Goal: Information Seeking & Learning: Learn about a topic

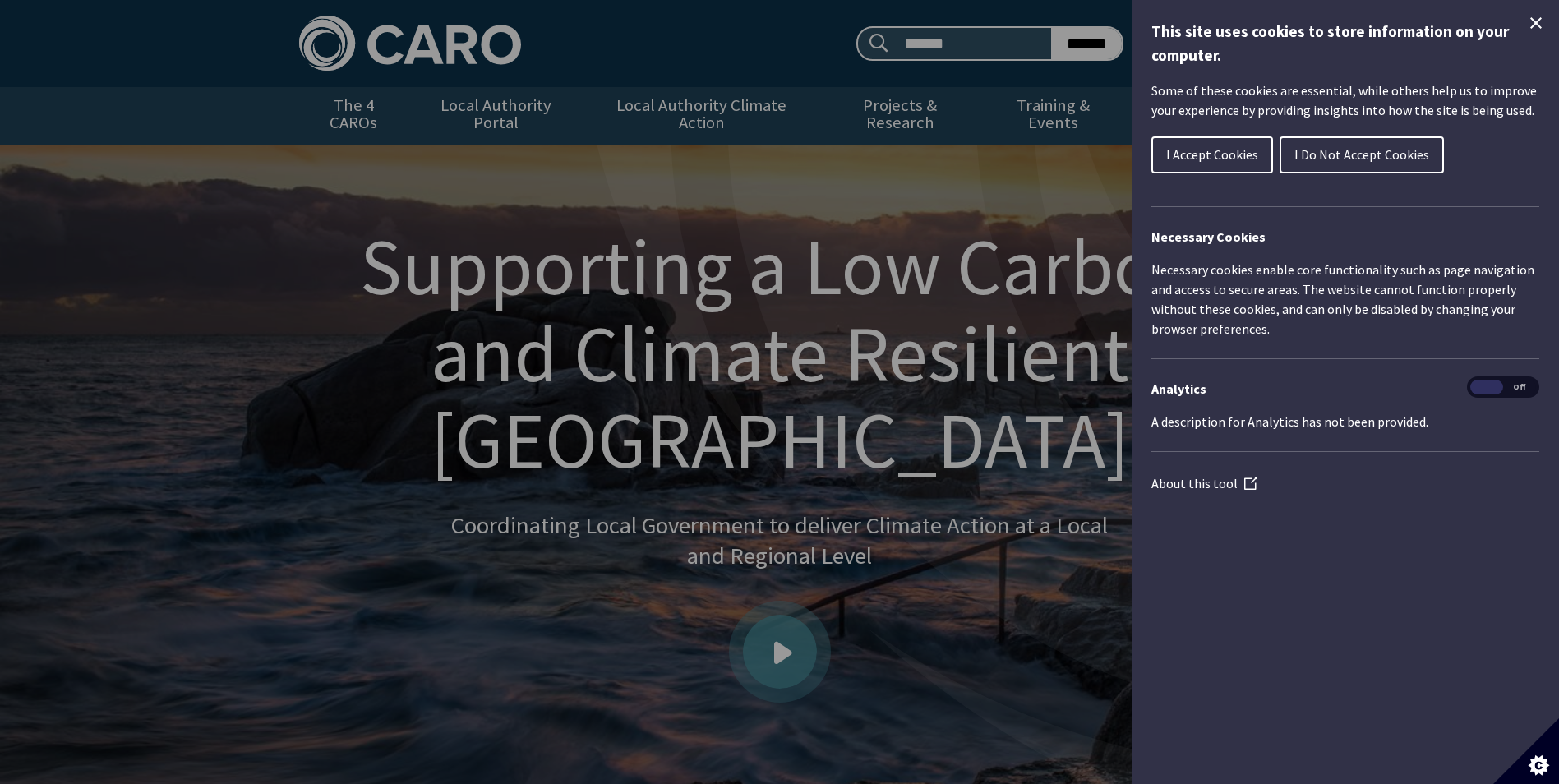
click at [955, 46] on div "Cookie preferences" at bounding box center [780, 392] width 1559 height 784
drag, startPoint x: 1538, startPoint y: 19, endPoint x: 1514, endPoint y: 19, distance: 24.0
click at [1537, 19] on icon "Close Cookie Control" at bounding box center [1536, 22] width 19 height 19
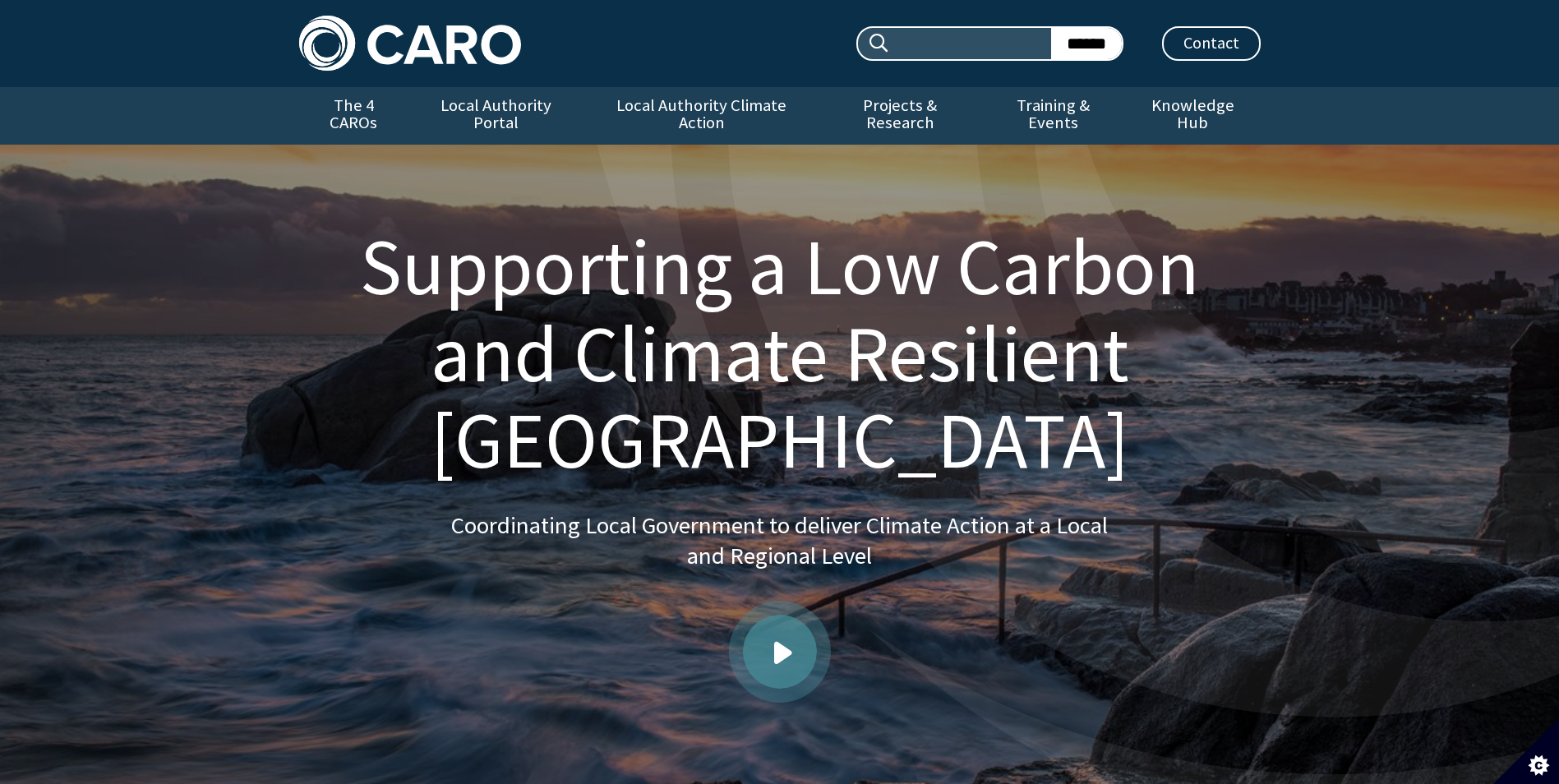
click at [937, 42] on input "Search site:" at bounding box center [970, 44] width 160 height 32
type input "**********"
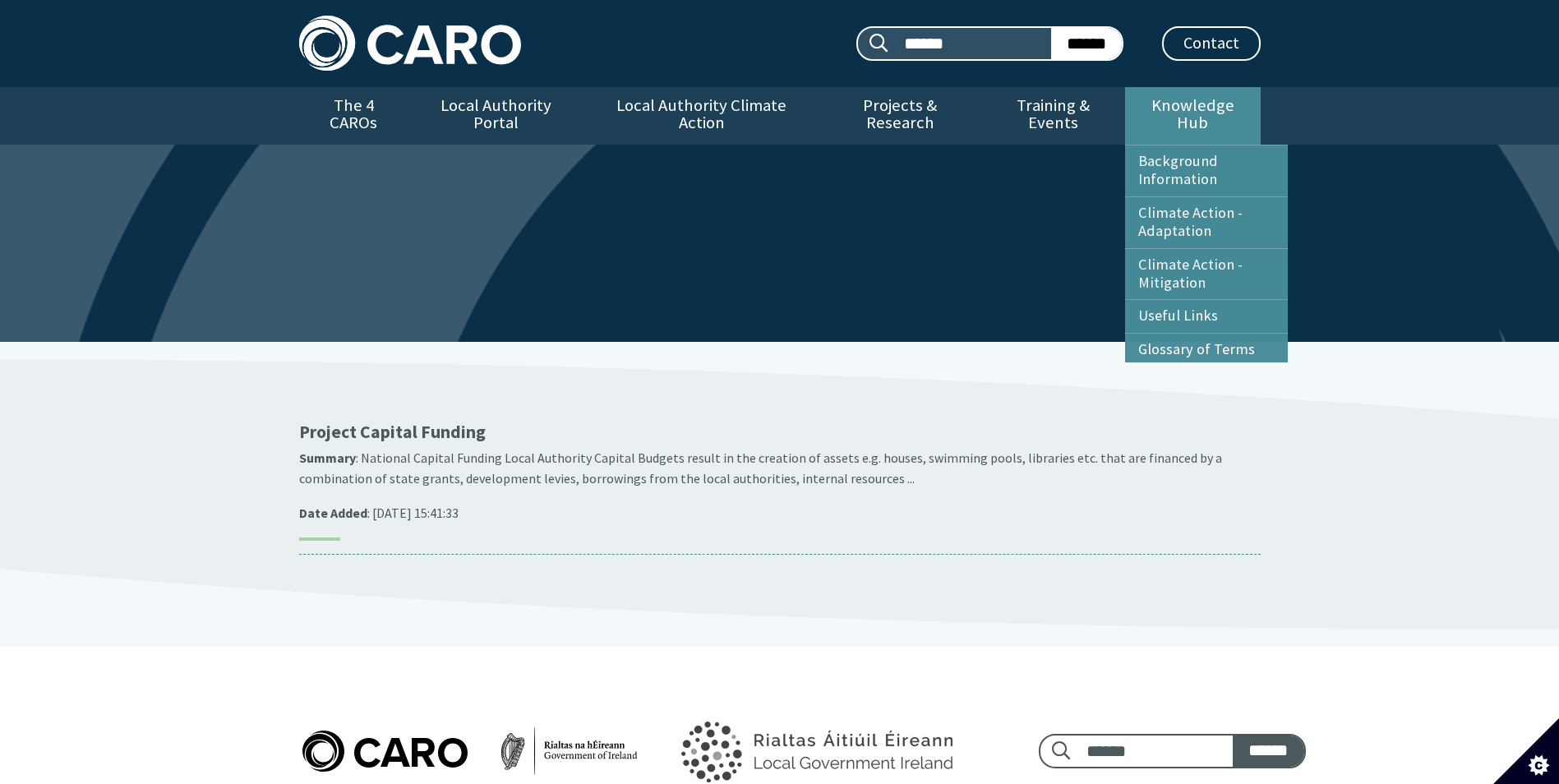
click at [1201, 95] on link "Knowledge Hub" at bounding box center [1192, 116] width 134 height 57
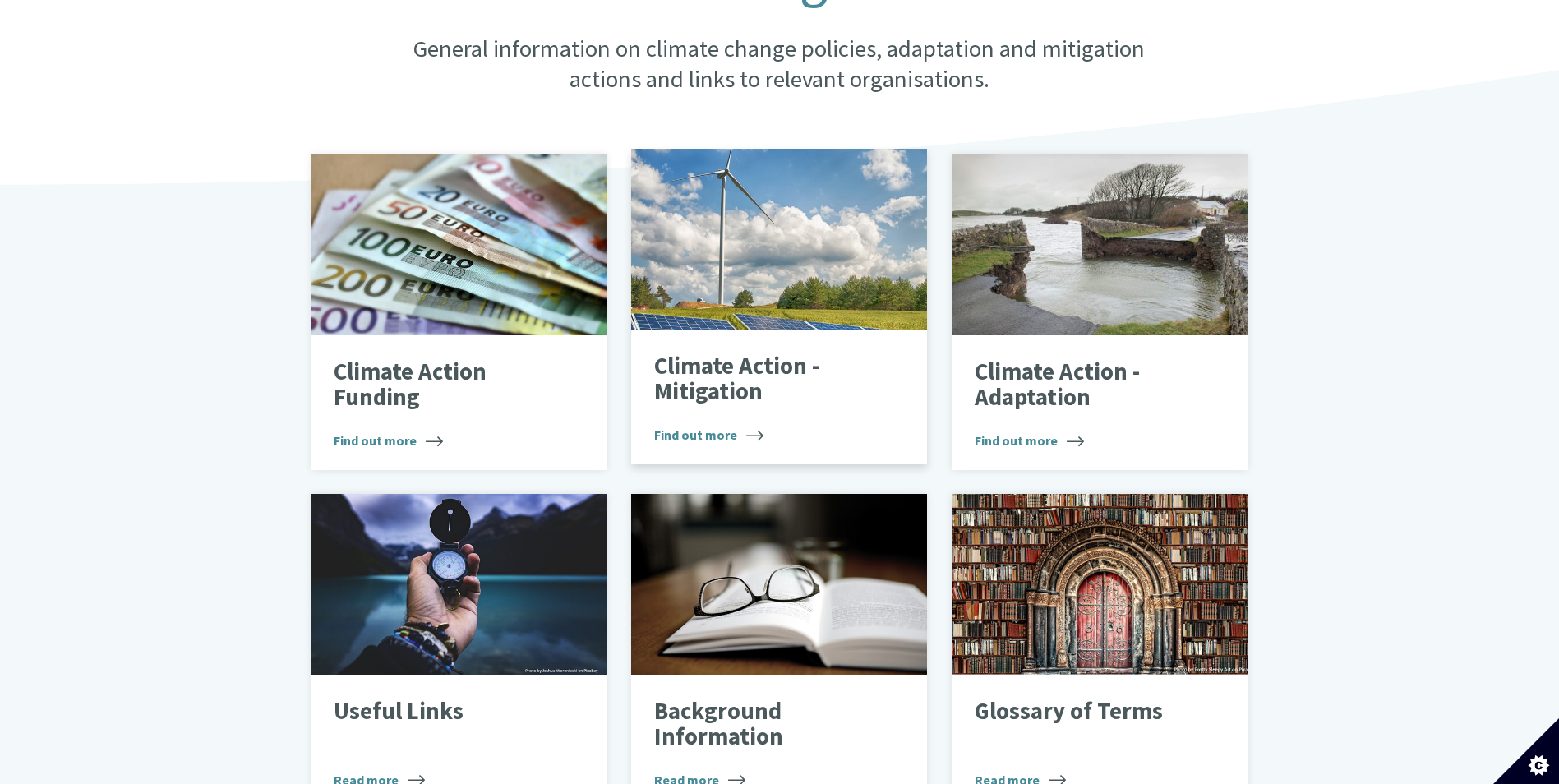
scroll to position [411, 0]
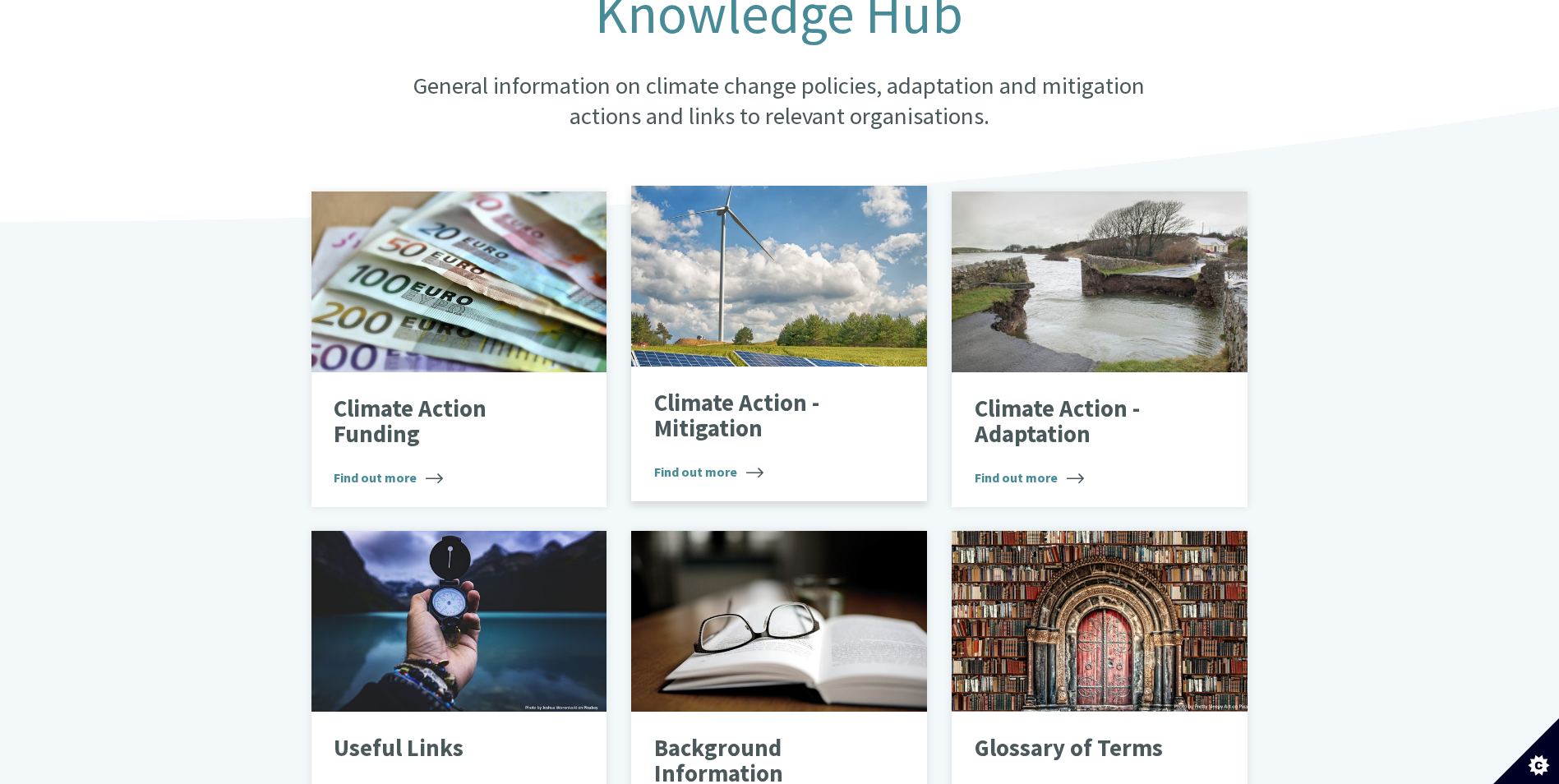
click at [779, 390] on p "Climate Action - Mitigation" at bounding box center [767, 416] width 226 height 52
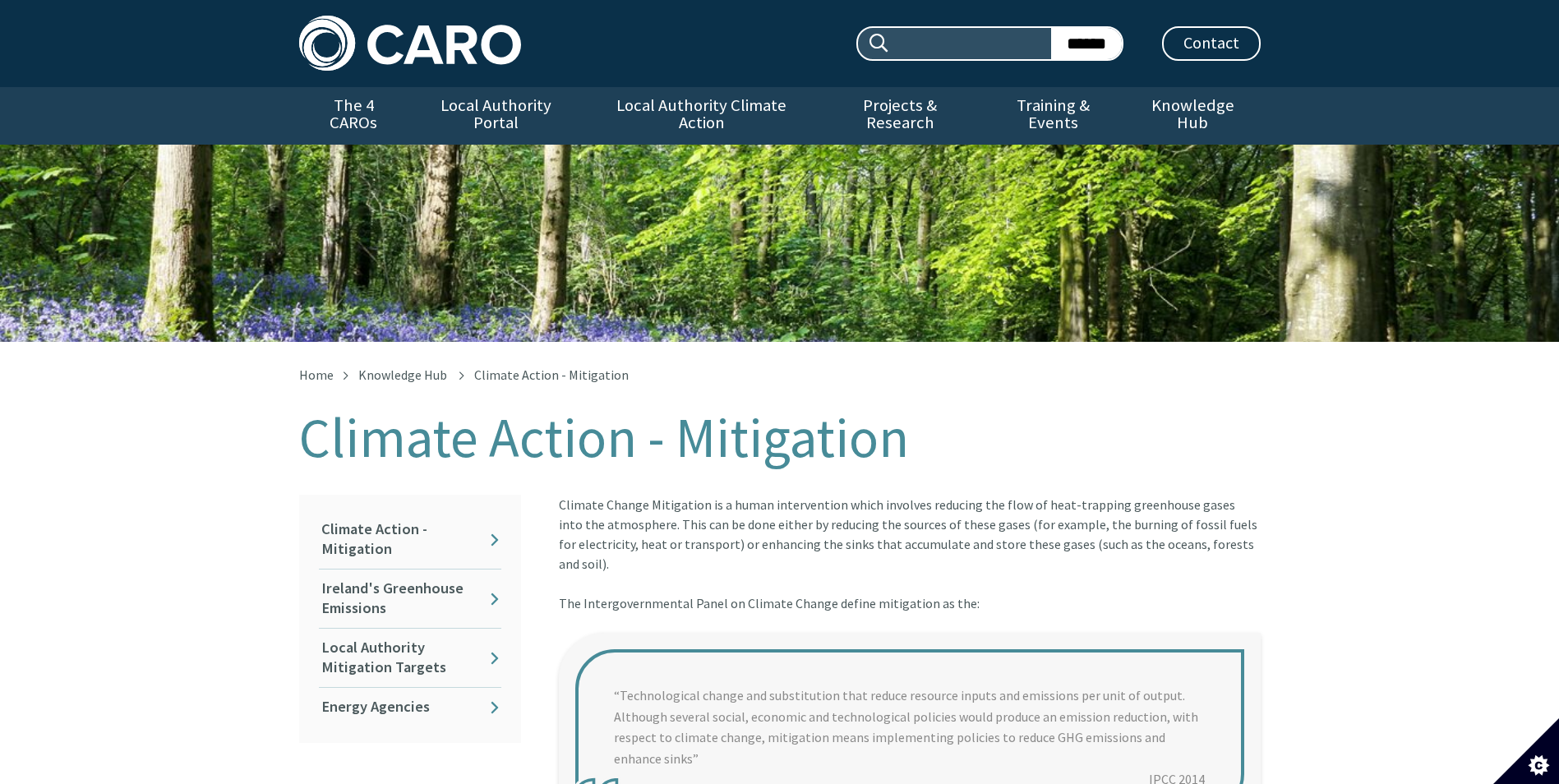
click at [992, 40] on input "Search site:" at bounding box center [970, 44] width 160 height 32
type input "********"
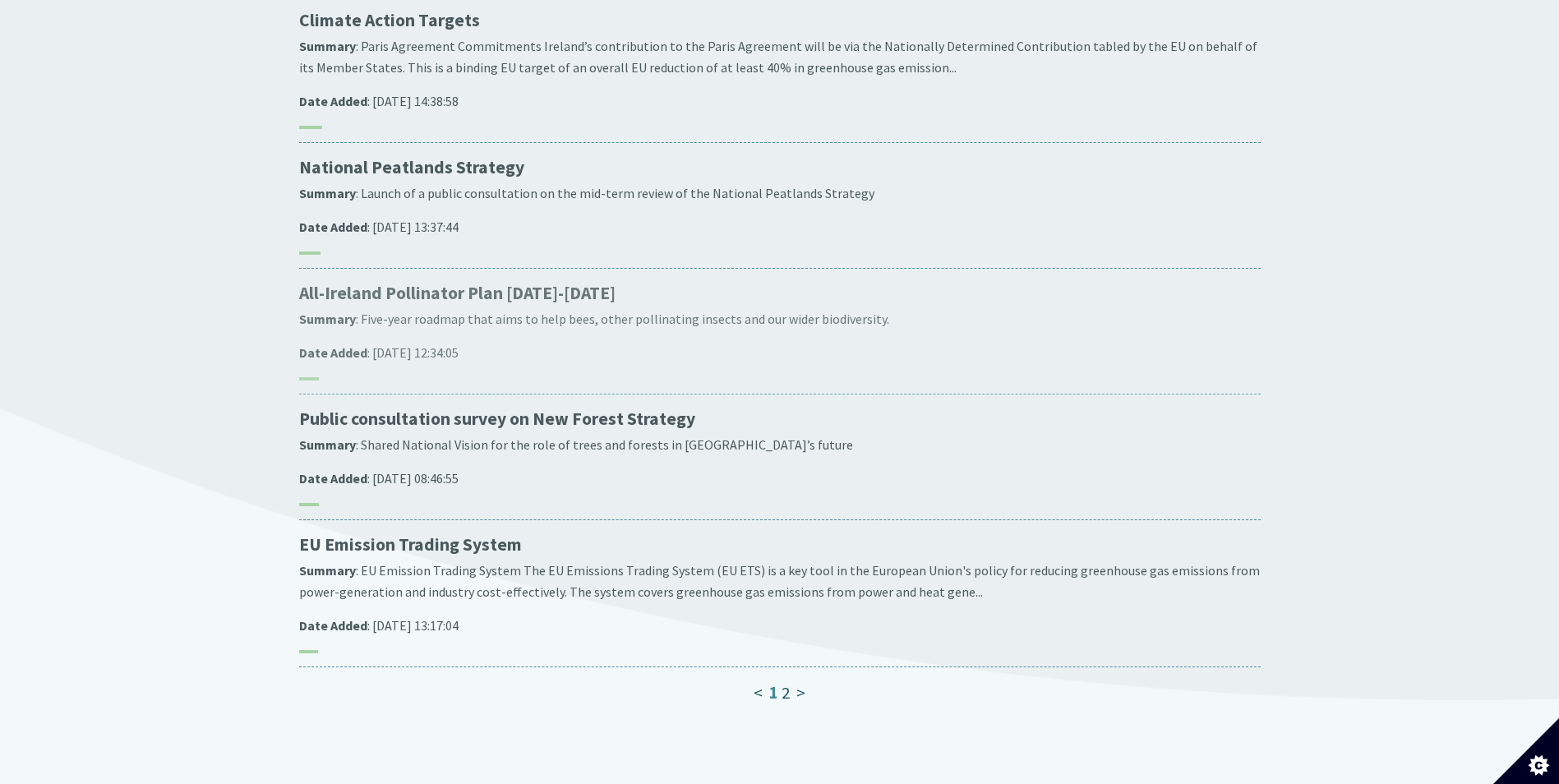
scroll to position [1069, 0]
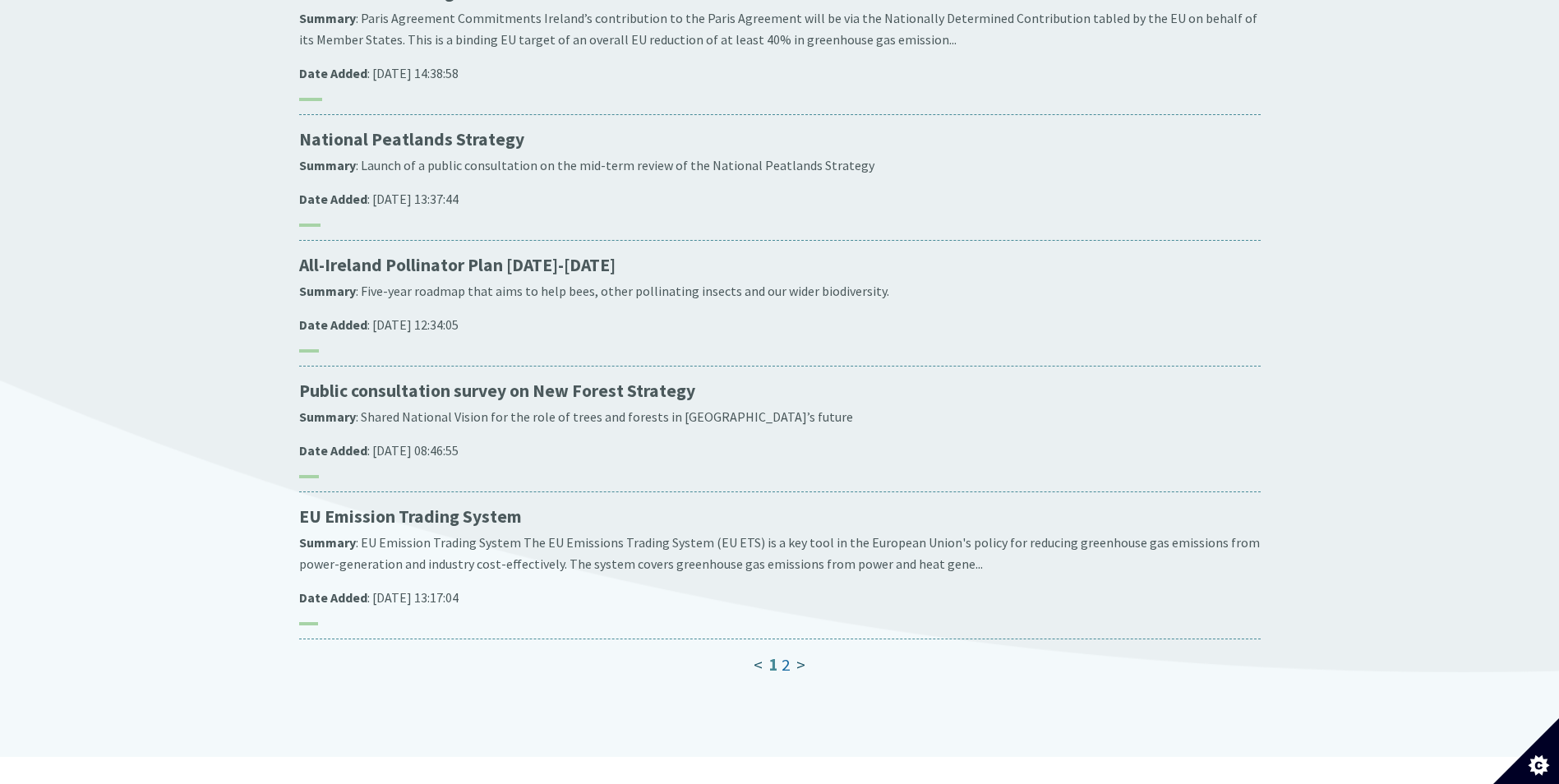
click at [788, 654] on link "2" at bounding box center [785, 664] width 8 height 21
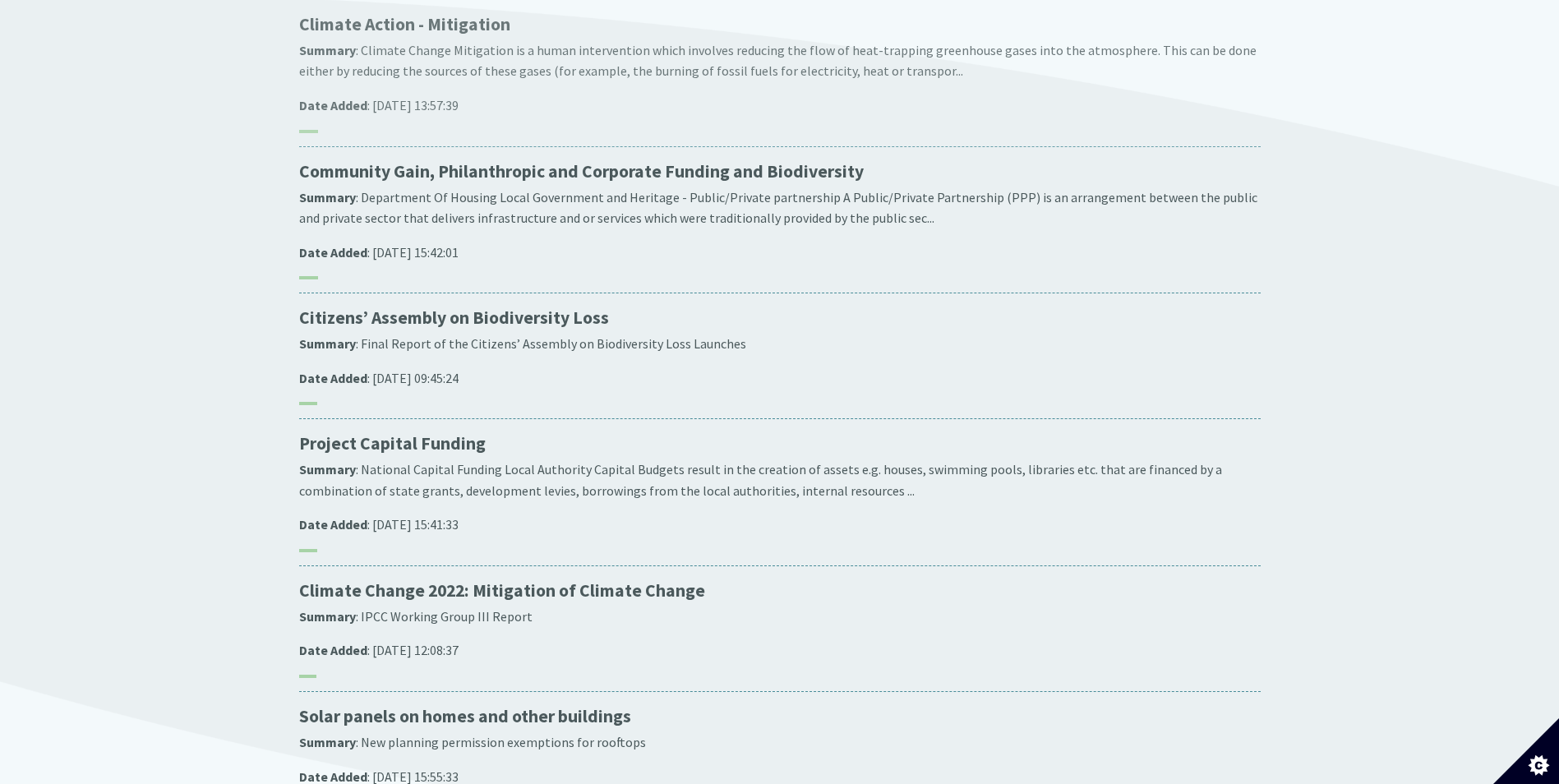
scroll to position [575, 0]
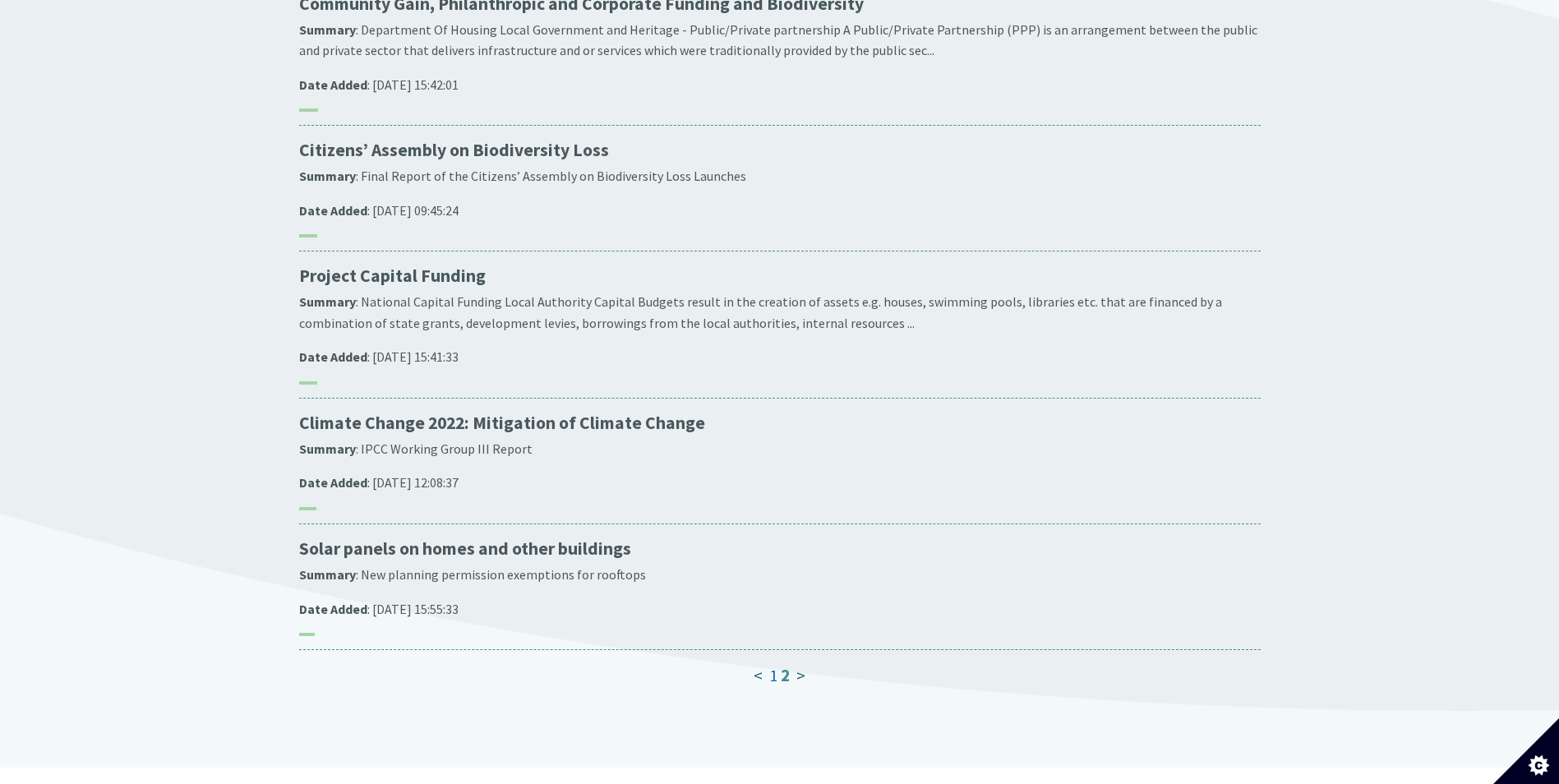
click at [773, 664] on link "1" at bounding box center [773, 675] width 8 height 21
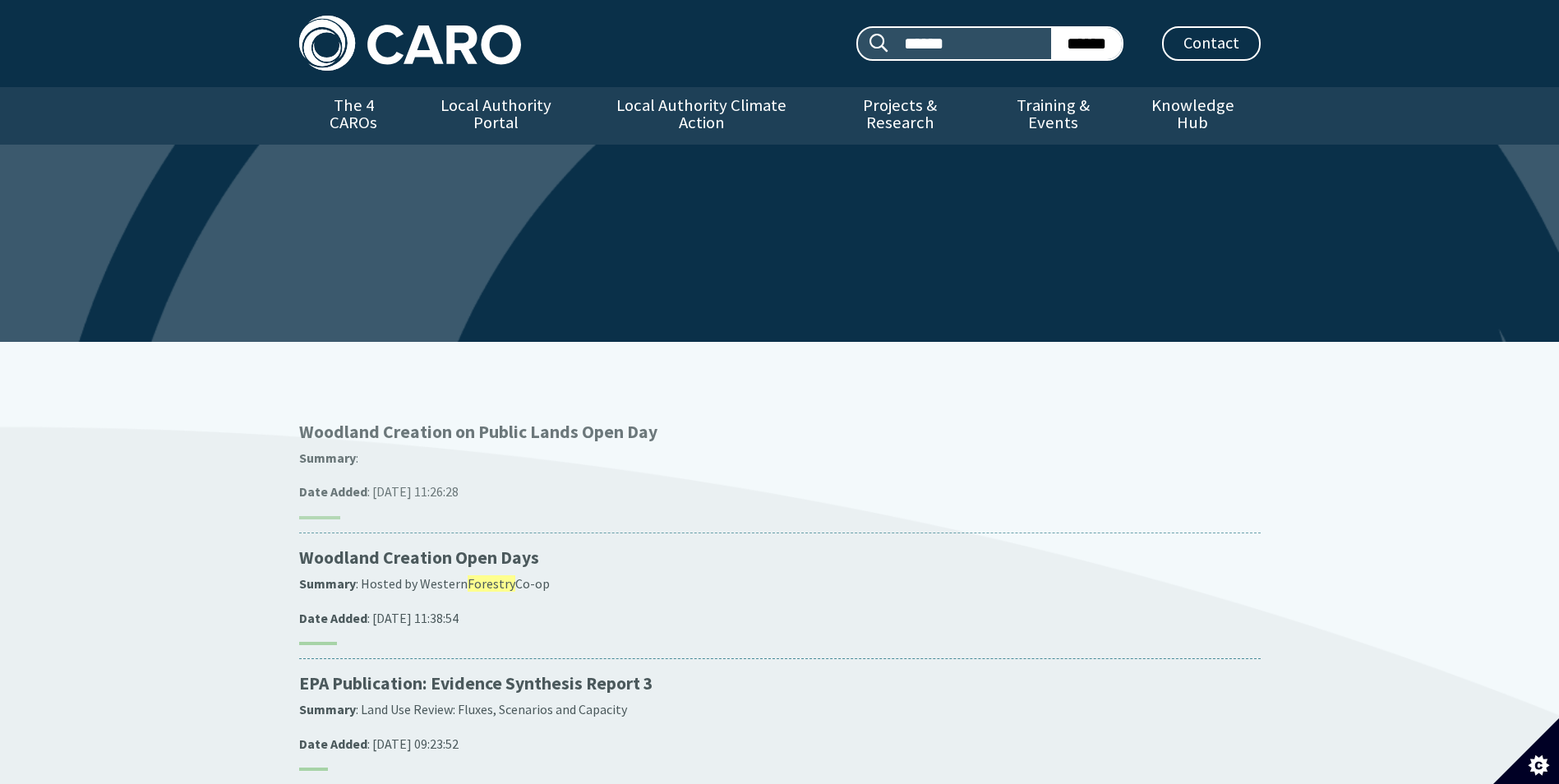
click at [551, 454] on link "Woodland Creation on Public Lands Open Day Summary : Date Added : [DATE] 11:26:…" at bounding box center [780, 470] width 962 height 98
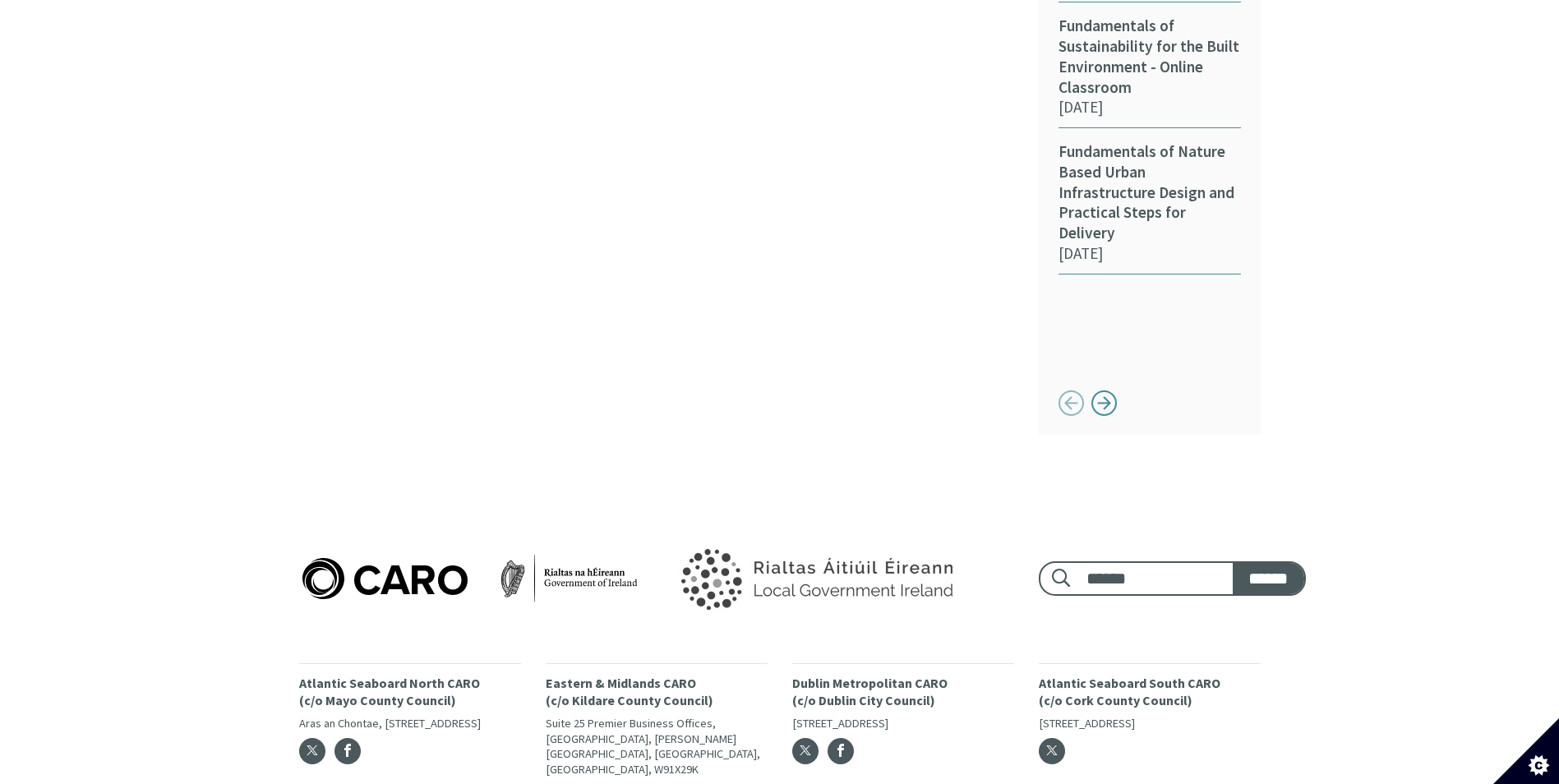
scroll to position [1513, 0]
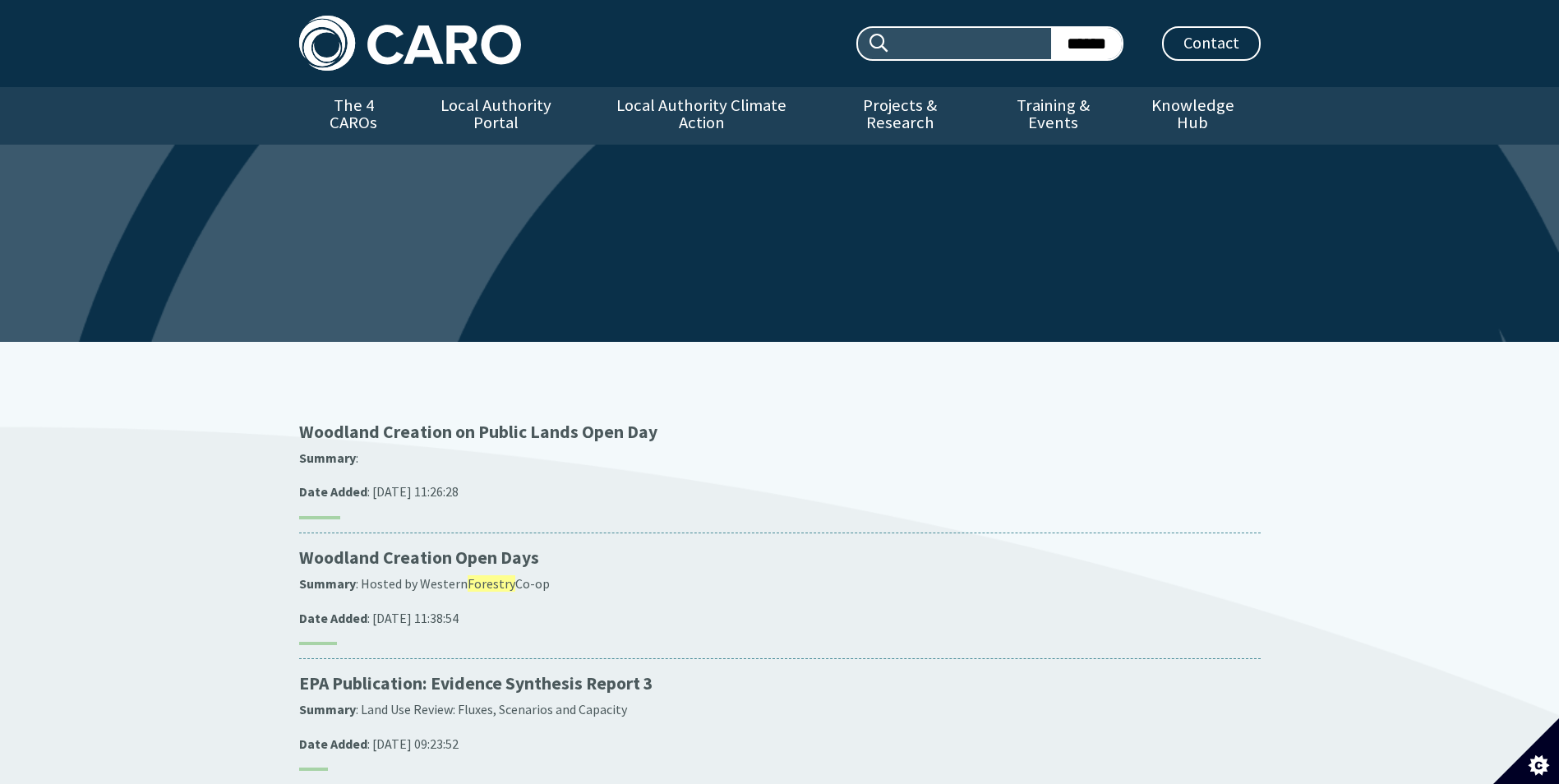
click at [941, 35] on input "Search site:" at bounding box center [970, 44] width 160 height 32
type input "********"
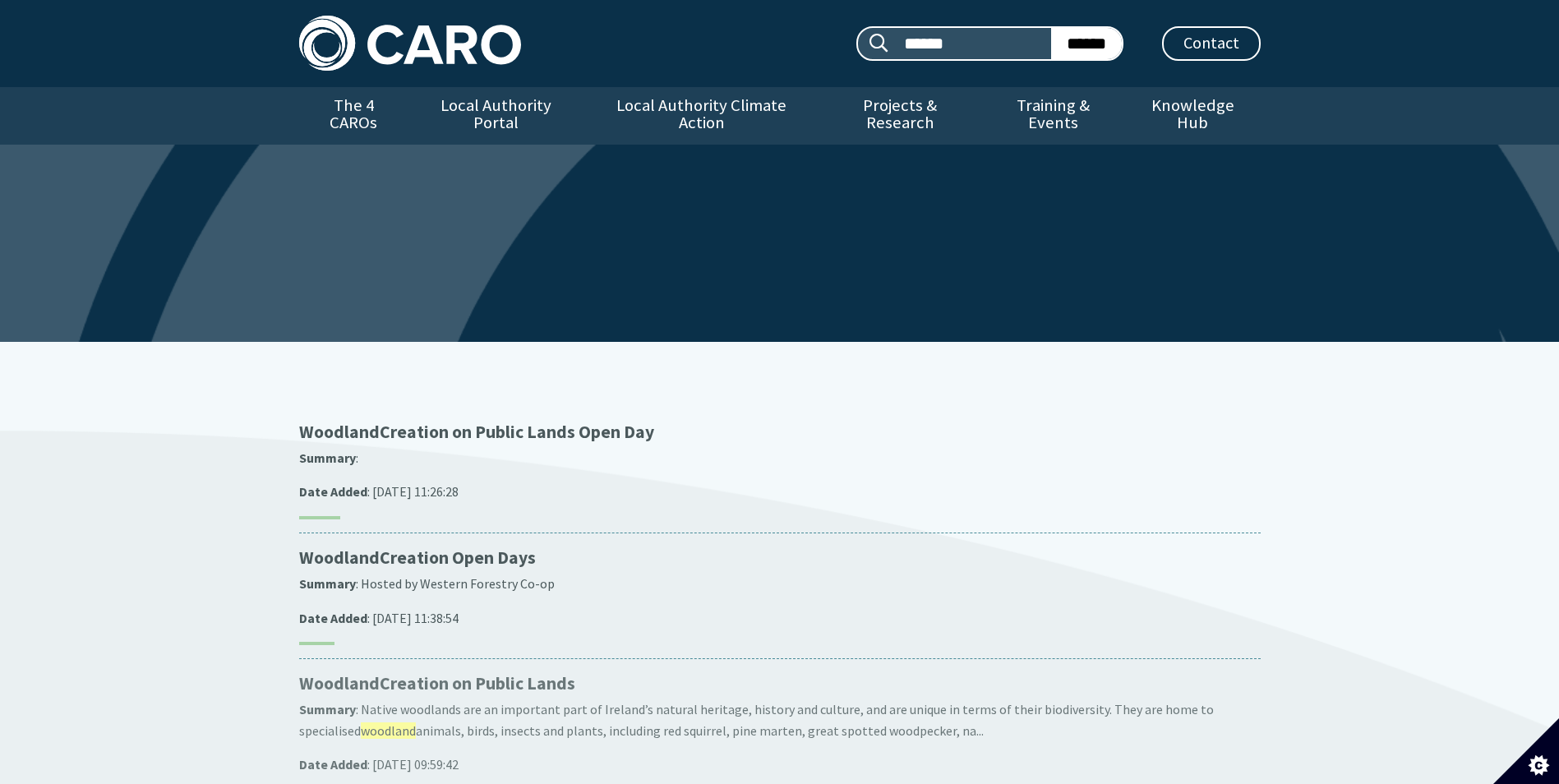
click at [491, 672] on p "Woodland Creation on Public Lands" at bounding box center [780, 683] width 962 height 23
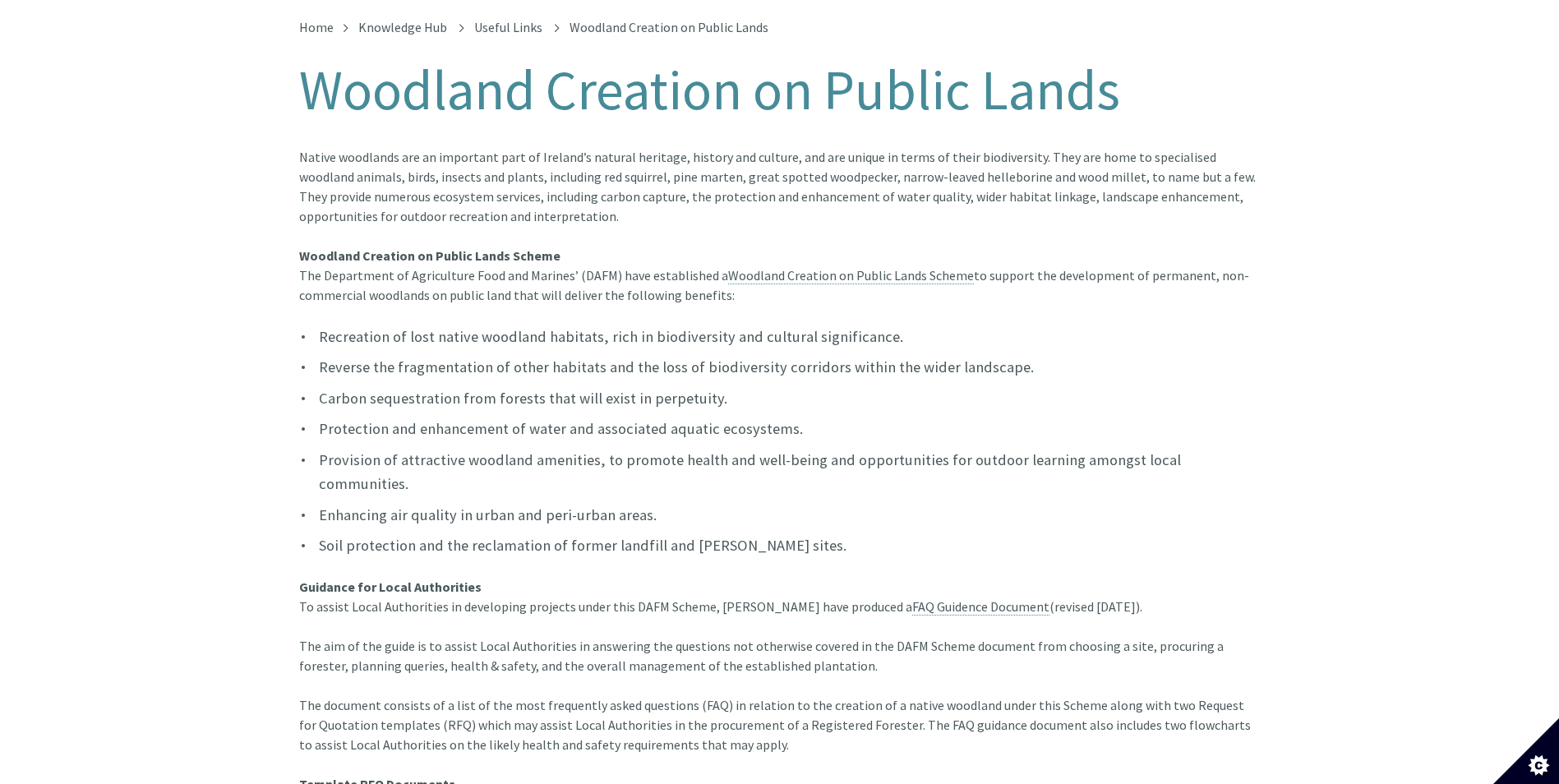
scroll to position [411, 0]
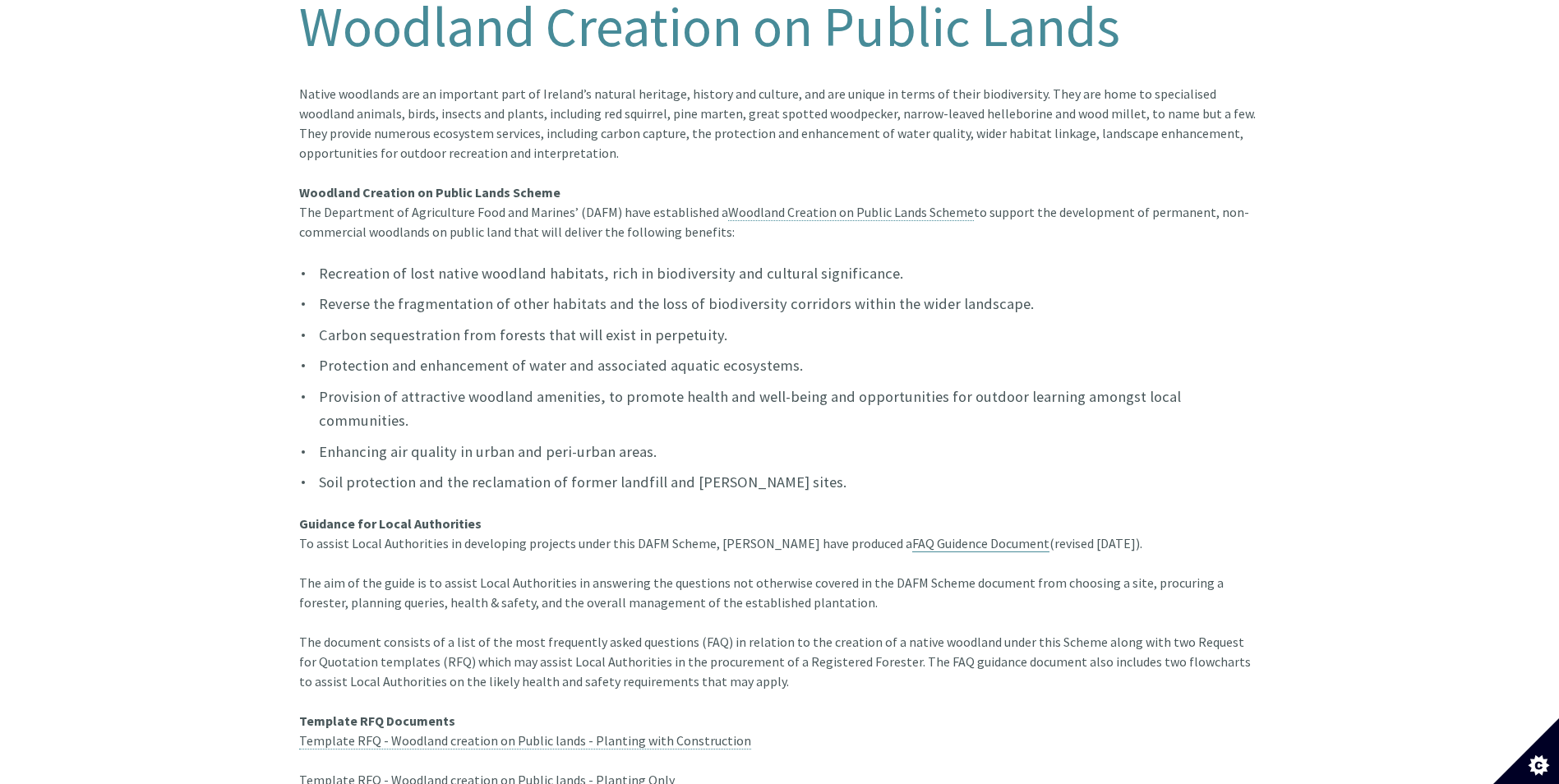
click at [931, 535] on link "FAQ Guidence Document" at bounding box center [981, 543] width 137 height 18
